Goal: Information Seeking & Learning: Learn about a topic

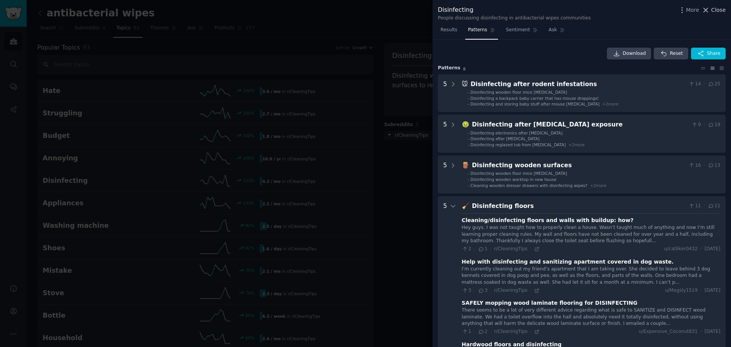
click at [719, 10] on span "Close" at bounding box center [718, 10] width 14 height 8
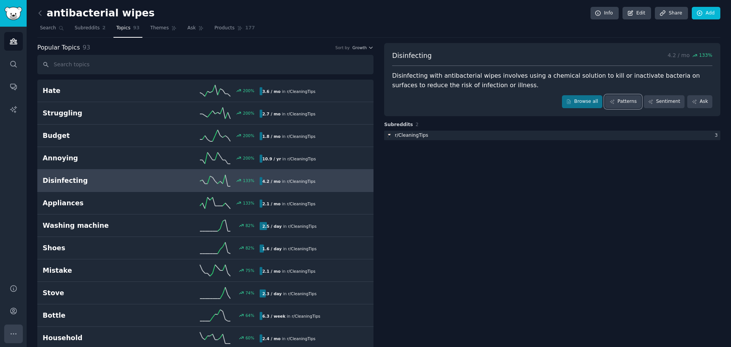
click at [13, 333] on icon "Sidebar" at bounding box center [14, 334] width 8 height 8
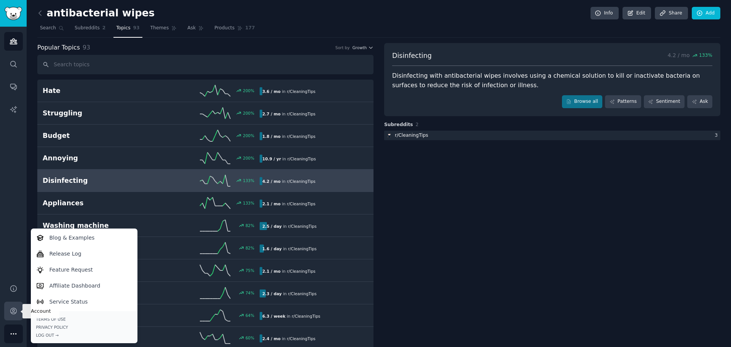
click at [14, 311] on icon "Sidebar" at bounding box center [13, 311] width 6 height 6
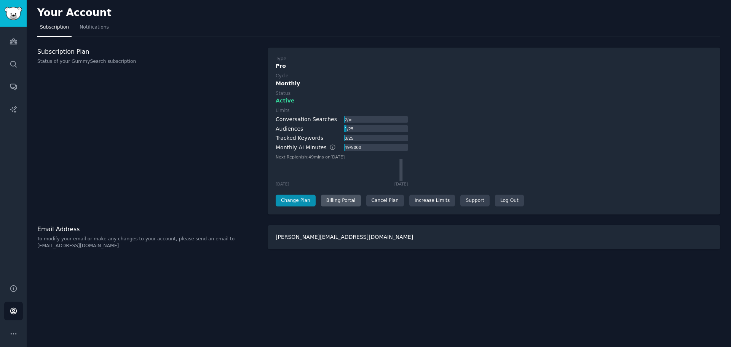
click at [347, 199] on div "Billing Portal" at bounding box center [341, 201] width 40 height 12
click at [16, 288] on icon "Sidebar" at bounding box center [13, 288] width 6 height 6
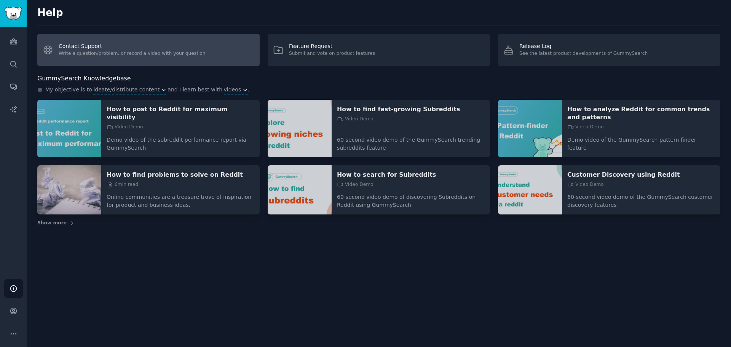
click at [74, 47] on link "Contact Support Write a question/problem, or record a video with your question" at bounding box center [148, 50] width 222 height 32
click at [189, 50] on link "Contact Support Write a question/problem, or record a video with your question" at bounding box center [148, 50] width 222 height 32
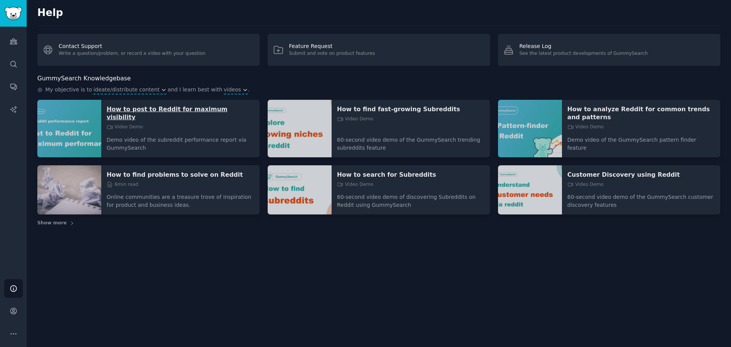
click at [202, 113] on p "How to post to Reddit for maximum visibility" at bounding box center [181, 113] width 148 height 16
